Goal: Information Seeking & Learning: Understand process/instructions

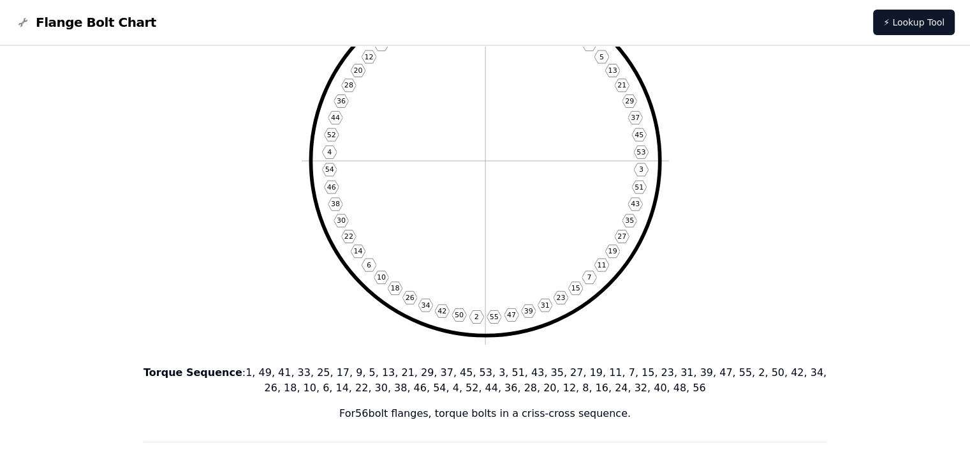
scroll to position [64, 0]
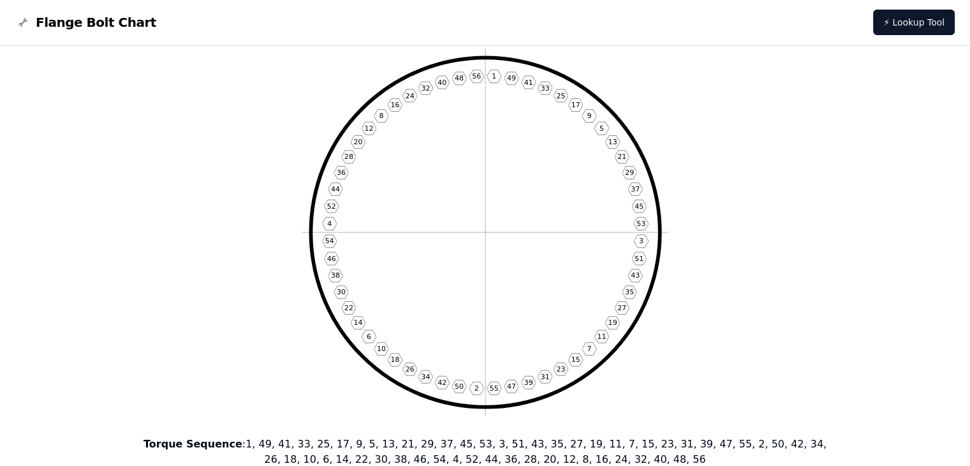
click at [500, 76] on icon "1 49 41 33 25 17 9 5 13 21 29 37 45 53 3 51 43 35 27 19 11 7 15 23 31 39 47 55 …" at bounding box center [485, 231] width 367 height 367
click at [512, 79] on text "49" at bounding box center [511, 78] width 9 height 8
click at [530, 82] on text "41" at bounding box center [528, 82] width 9 height 8
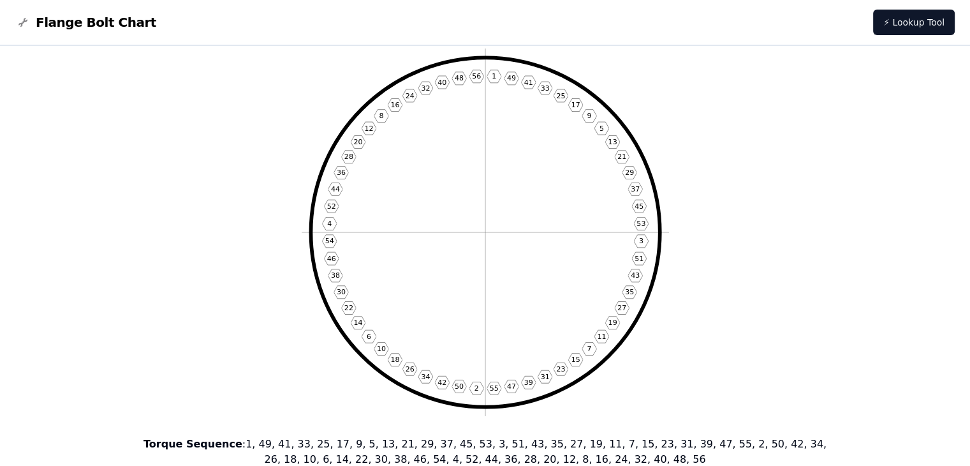
click at [541, 85] on text "33" at bounding box center [544, 88] width 9 height 8
click at [561, 92] on text "25" at bounding box center [560, 96] width 9 height 8
click at [574, 101] on text "17" at bounding box center [575, 105] width 9 height 8
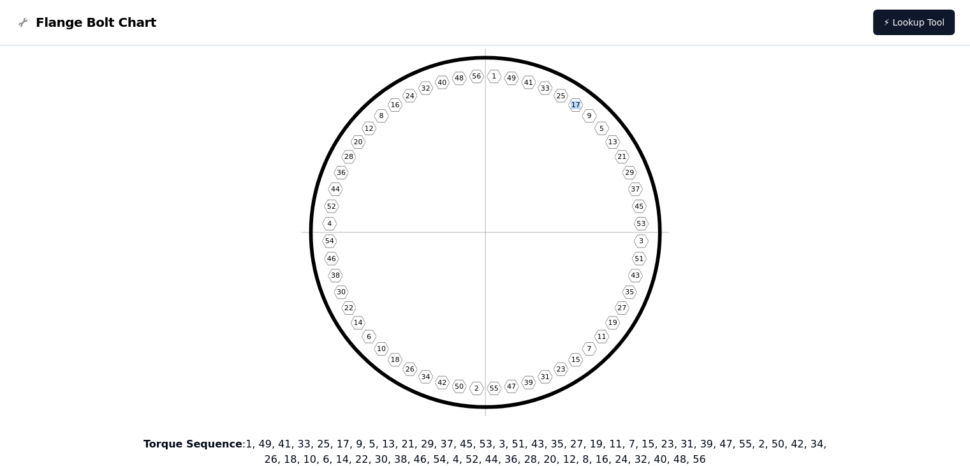
click at [574, 101] on text "17" at bounding box center [575, 105] width 9 height 8
click at [590, 115] on text "9" at bounding box center [589, 116] width 4 height 8
click at [600, 128] on text "5" at bounding box center [601, 128] width 4 height 8
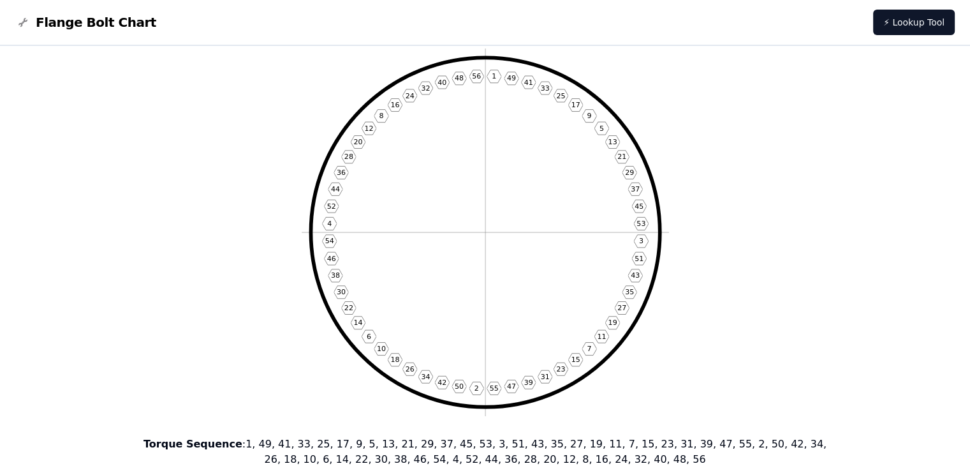
click at [611, 140] on text "13" at bounding box center [612, 142] width 9 height 8
click at [622, 156] on text "21" at bounding box center [622, 156] width 9 height 8
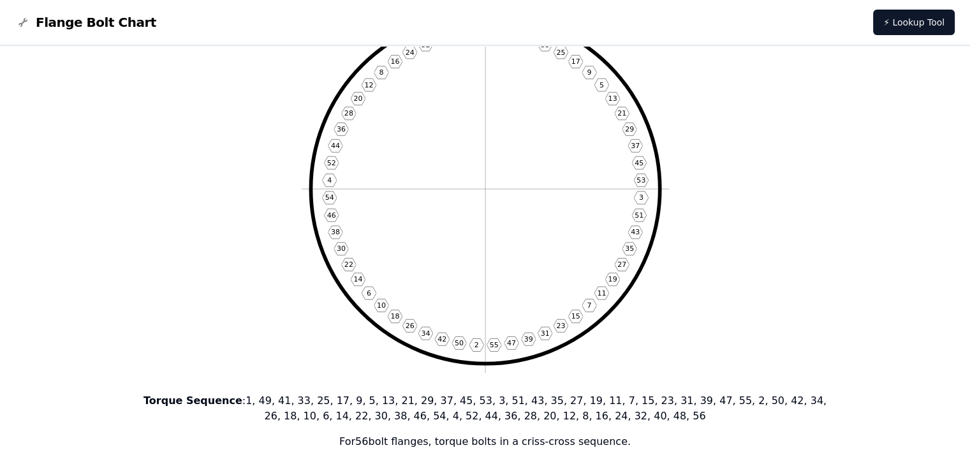
scroll to position [104, 0]
